Goal: Task Accomplishment & Management: Complete application form

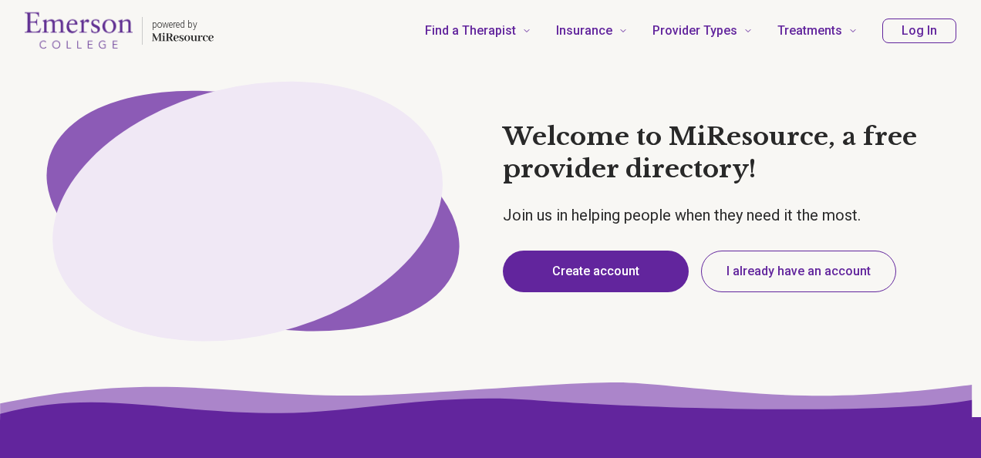
type textarea "*"
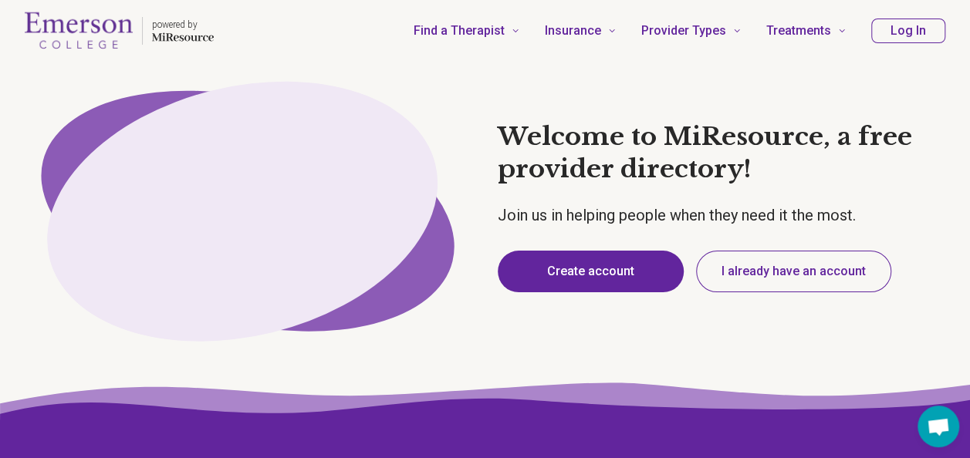
click at [600, 269] on button "Create account" at bounding box center [591, 272] width 186 height 42
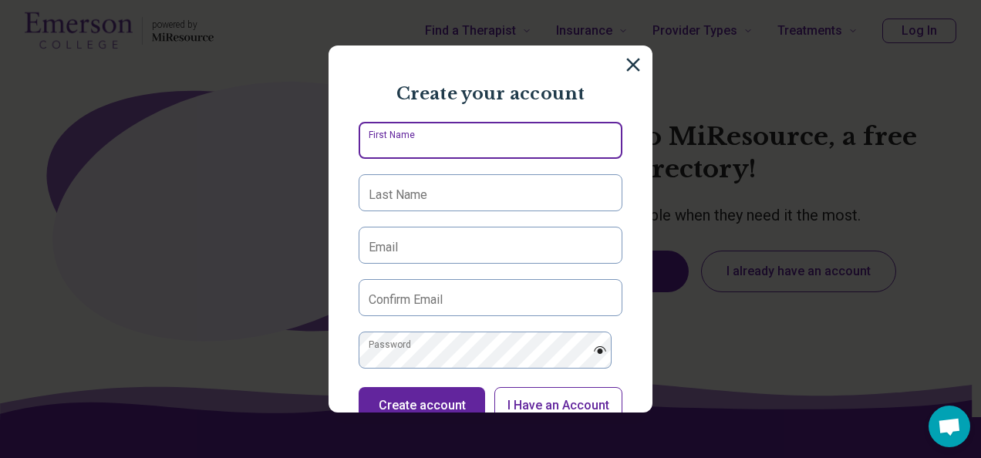
click at [461, 159] on input "First Name" at bounding box center [491, 140] width 264 height 37
type input "****"
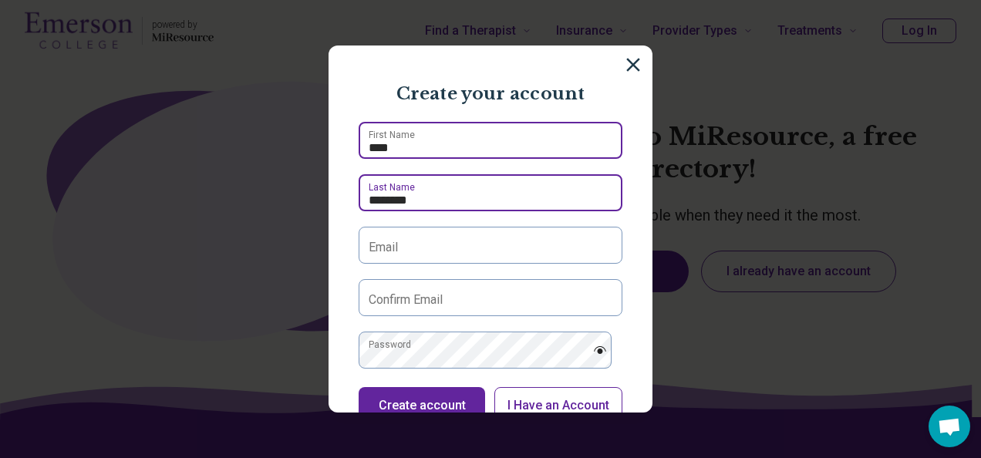
type input "********"
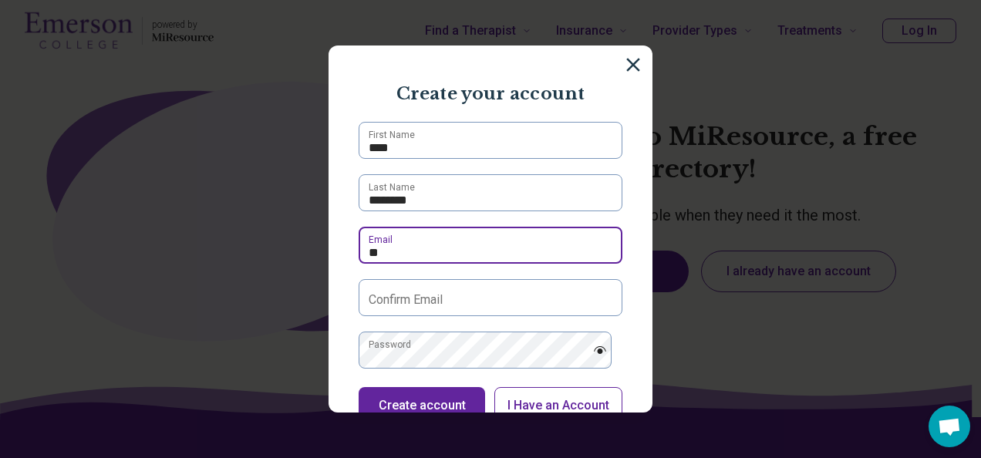
type input "**********"
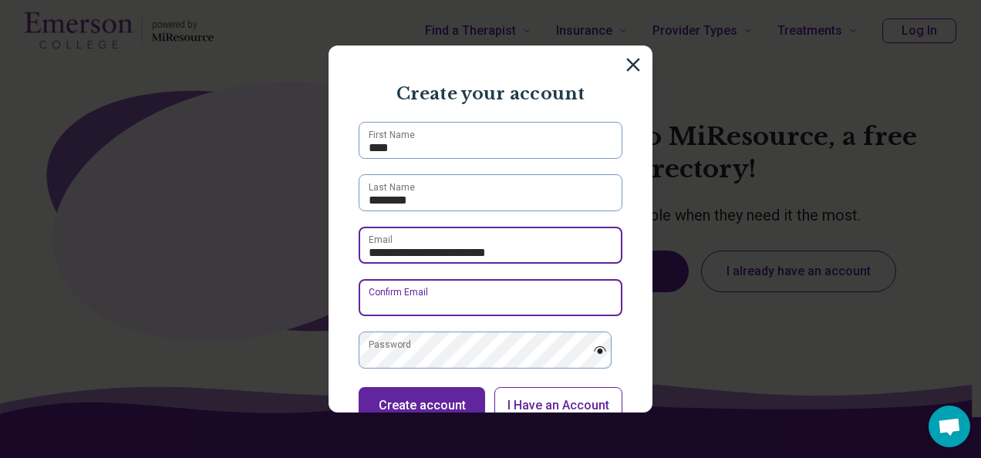
type input "**********"
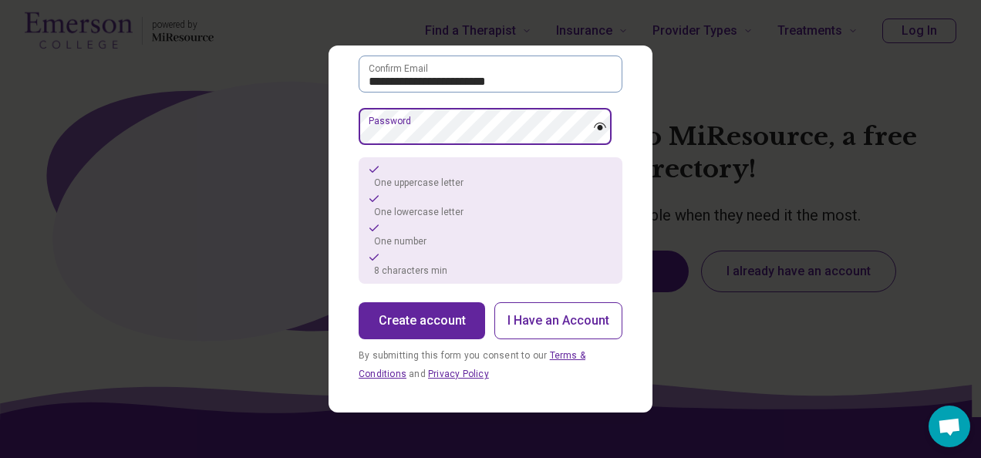
scroll to position [224, 0]
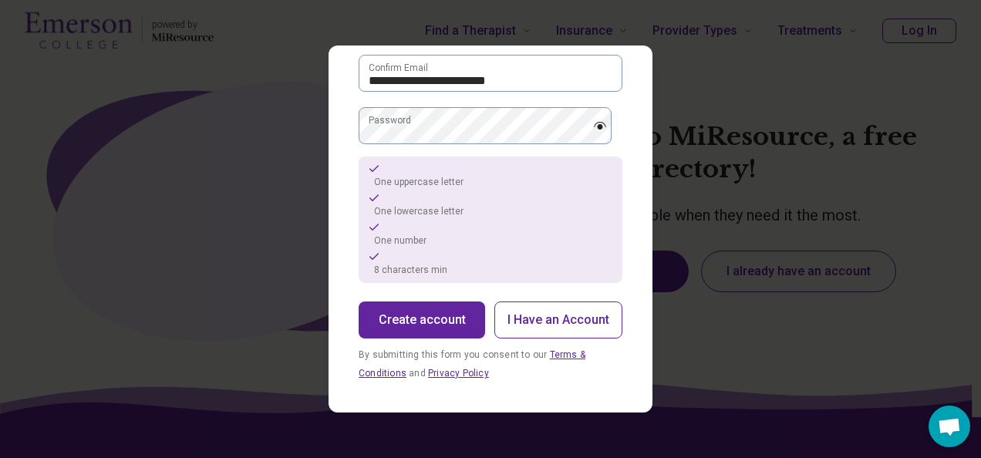
click at [432, 318] on button "Create account" at bounding box center [422, 320] width 127 height 37
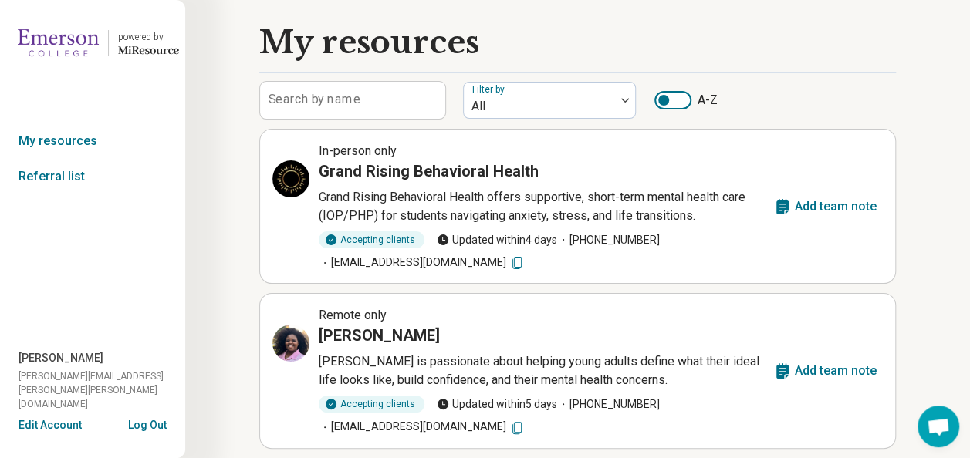
click at [719, 248] on span "Accepting clients Updated [DATE] [PHONE_NUMBER] [EMAIL_ADDRESS][DOMAIN_NAME]" at bounding box center [543, 250] width 448 height 39
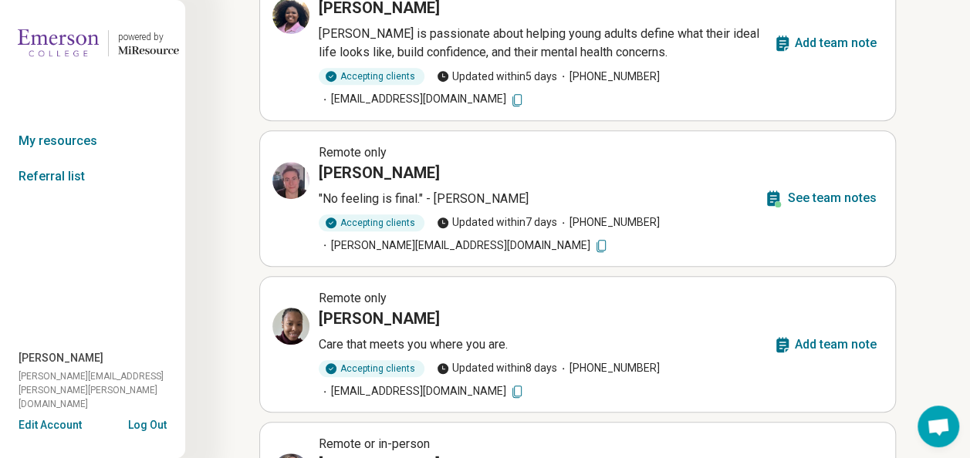
scroll to position [329, 0]
click at [807, 203] on button "See team notes" at bounding box center [819, 197] width 125 height 37
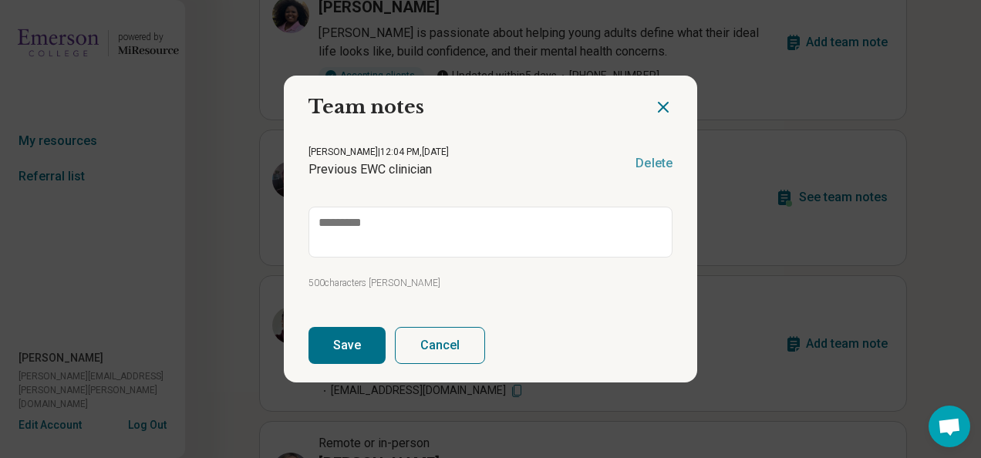
click at [659, 105] on icon "Close dialog" at bounding box center [663, 107] width 9 height 9
type textarea "*"
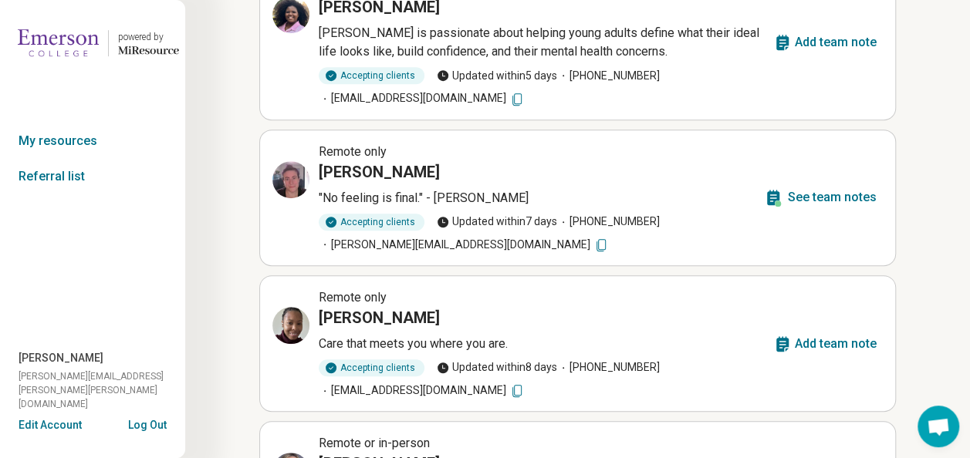
click at [659, 242] on span "Accepting clients Updated [DATE] [PHONE_NUMBER] [PERSON_NAME][EMAIL_ADDRESS][DO…" at bounding box center [538, 233] width 439 height 39
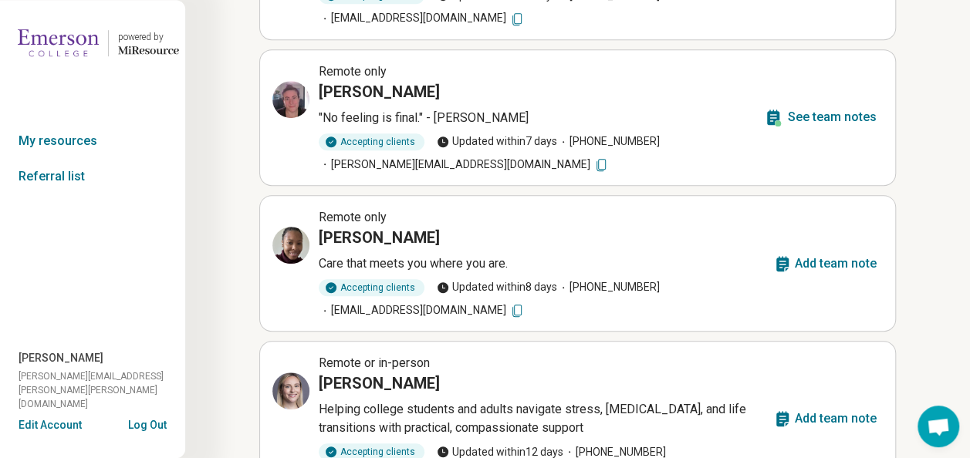
scroll to position [0, 0]
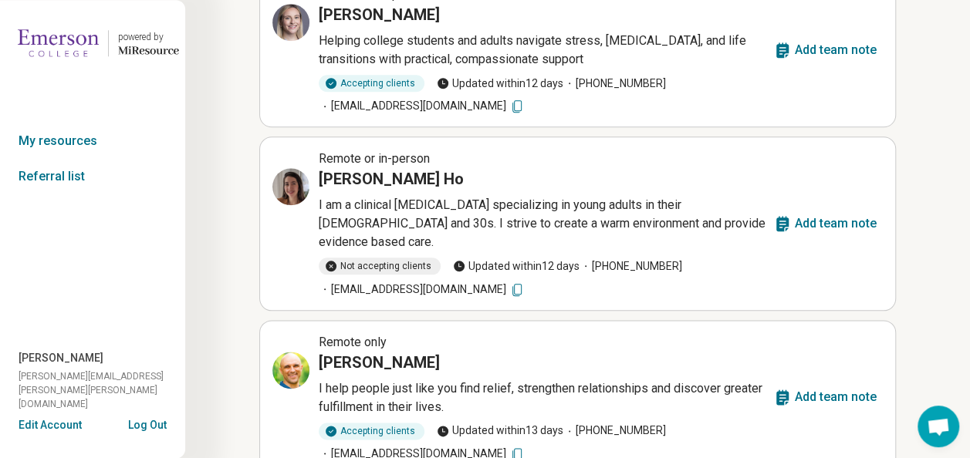
click at [523, 352] on div "[PERSON_NAME]" at bounding box center [543, 363] width 448 height 22
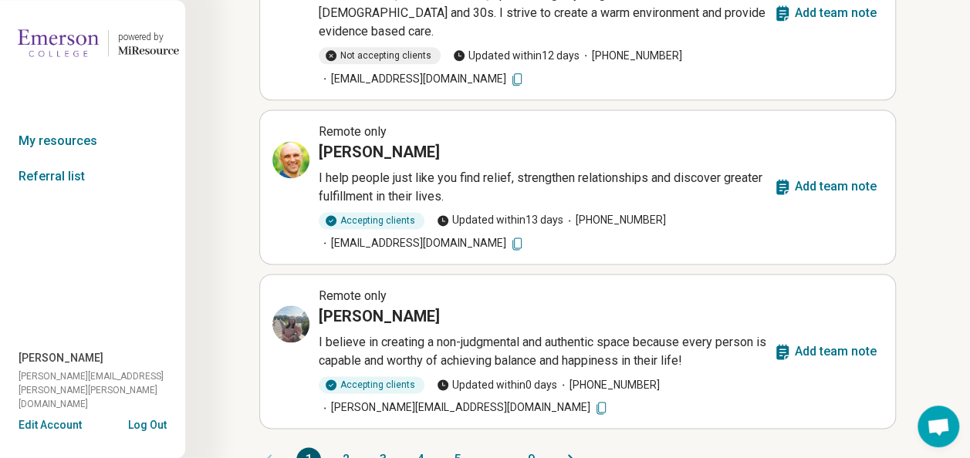
scroll to position [1006, 0]
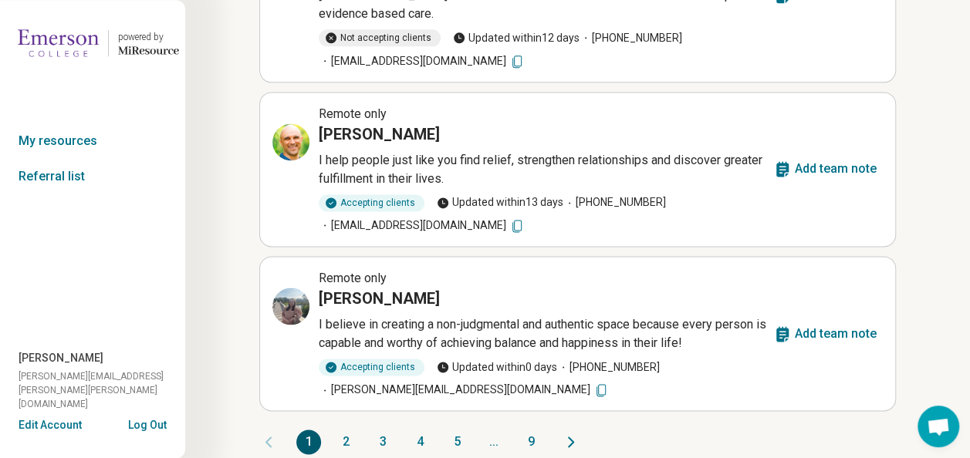
click at [570, 433] on icon "Next page" at bounding box center [571, 442] width 19 height 19
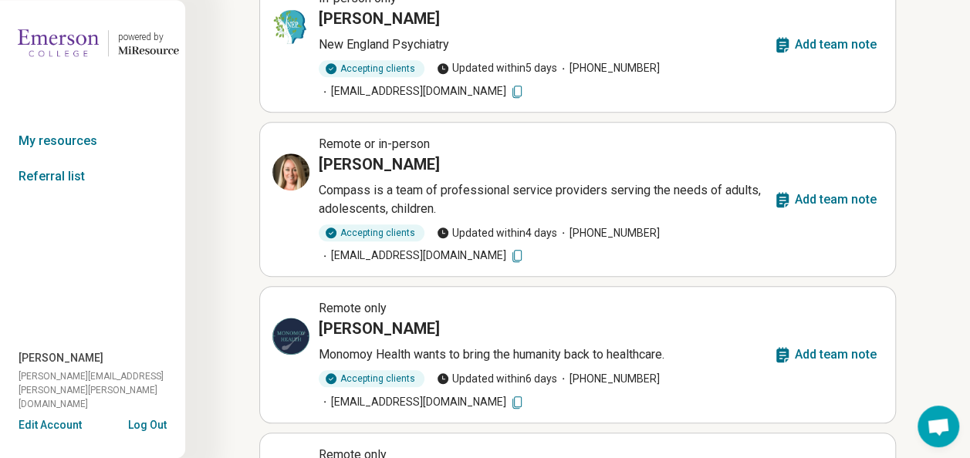
scroll to position [628, 0]
drag, startPoint x: 601, startPoint y: 265, endPoint x: 718, endPoint y: 214, distance: 127.8
click at [718, 214] on article "Remote or in-person [PERSON_NAME] Compass is a team of professional service pro…" at bounding box center [577, 199] width 636 height 155
drag, startPoint x: 718, startPoint y: 214, endPoint x: 594, endPoint y: 158, distance: 136.0
click at [594, 158] on div "[PERSON_NAME]" at bounding box center [543, 165] width 448 height 22
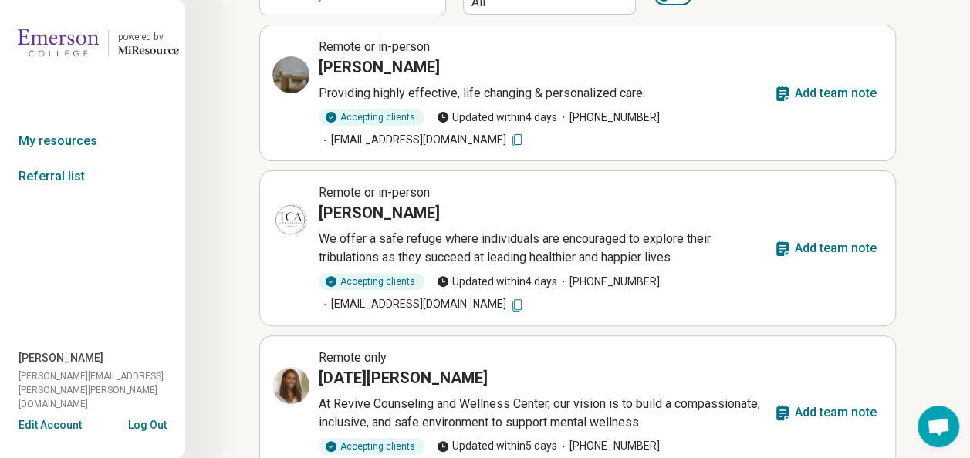
scroll to position [0, 0]
